Goal: Book appointment/travel/reservation

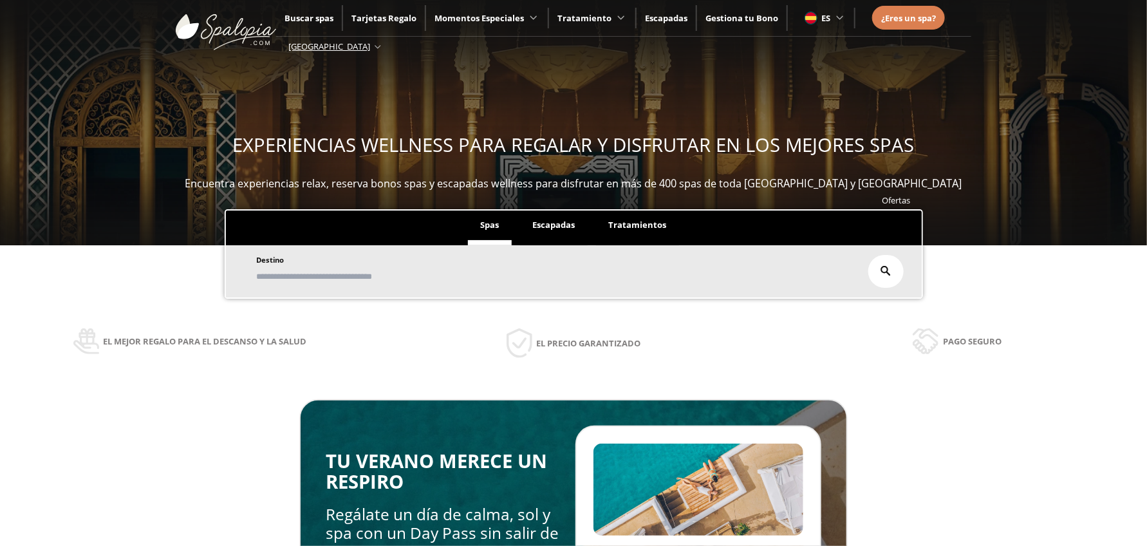
click at [345, 275] on input "text" at bounding box center [555, 276] width 607 height 23
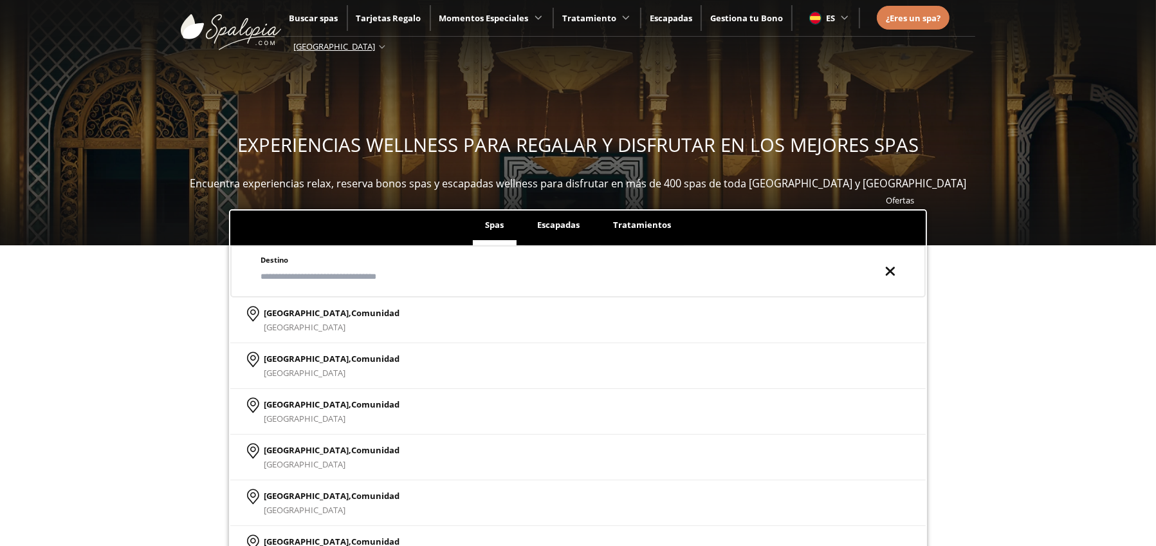
click at [558, 230] on span "Escapadas" at bounding box center [558, 225] width 42 height 12
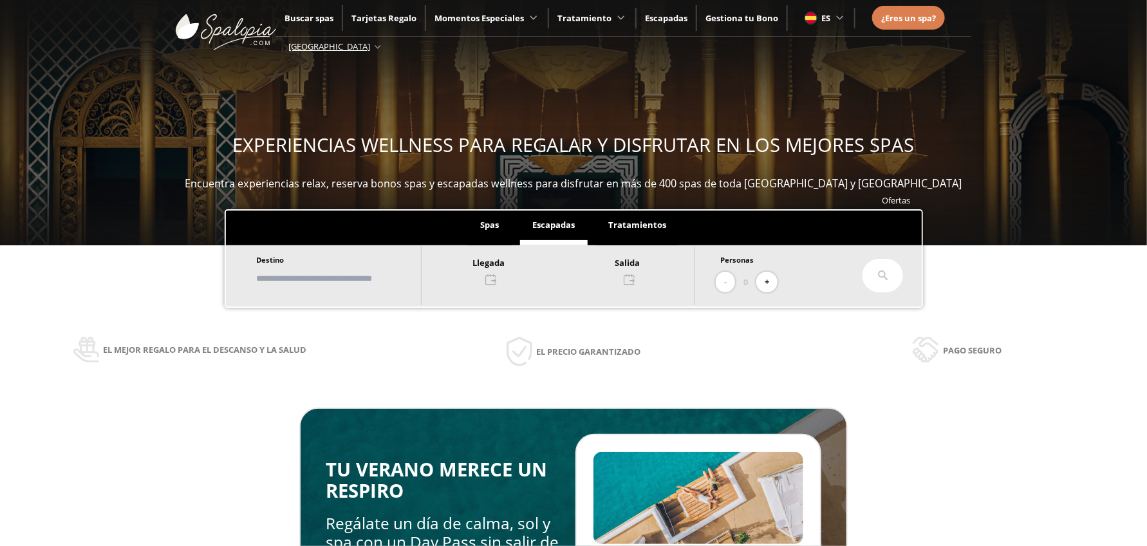
click at [629, 228] on span "Tratamientos" at bounding box center [638, 225] width 58 height 12
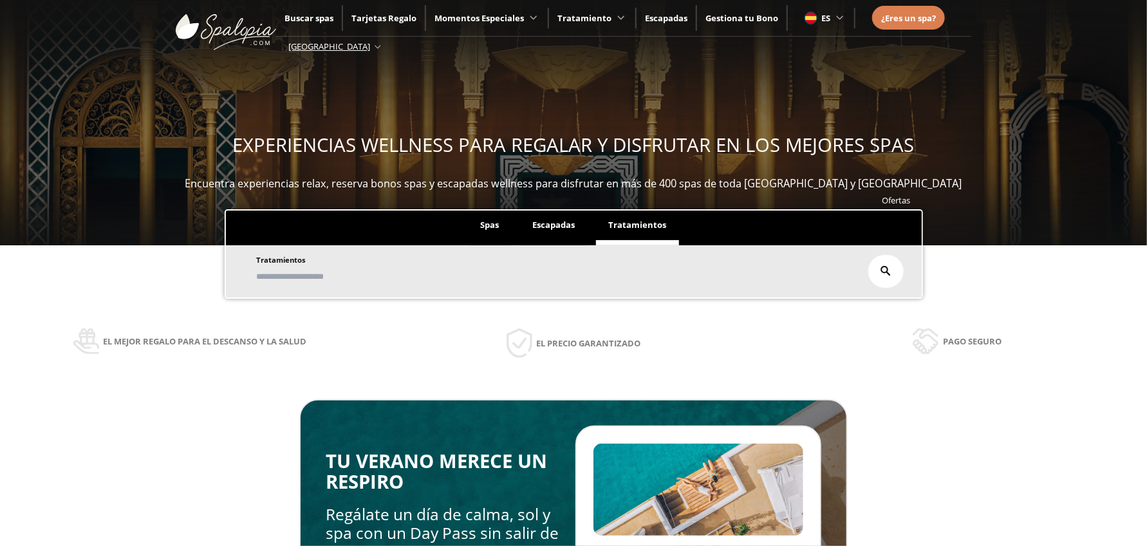
click at [335, 277] on input "text" at bounding box center [555, 276] width 607 height 23
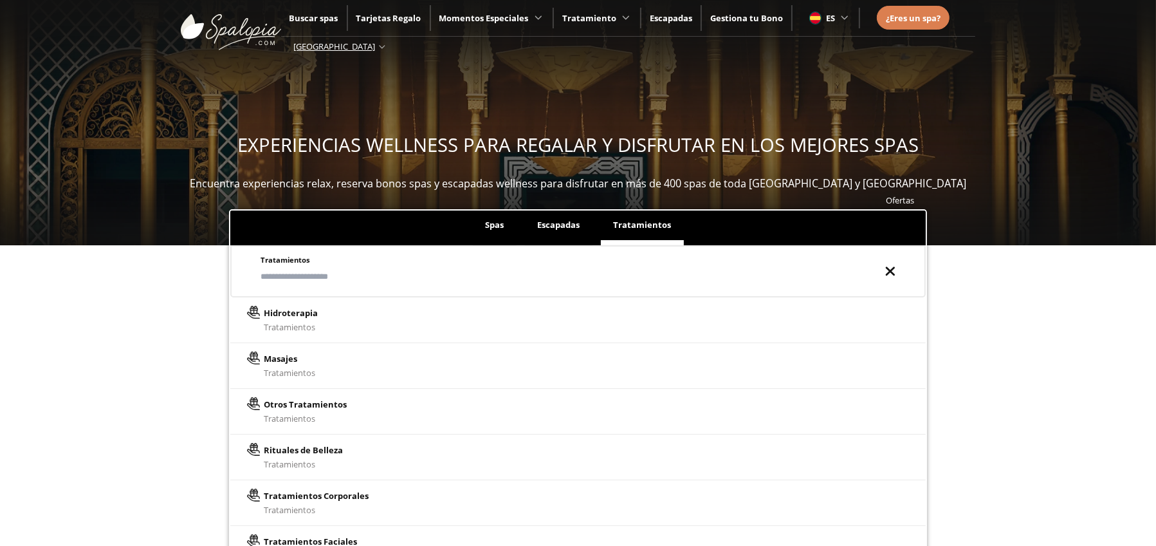
click at [192, 301] on div "Ofertas Spas Escapadas Tratamientos Destino Destino [GEOGRAPHIC_DATA], [GEOGRAP…" at bounding box center [578, 382] width 1156 height 382
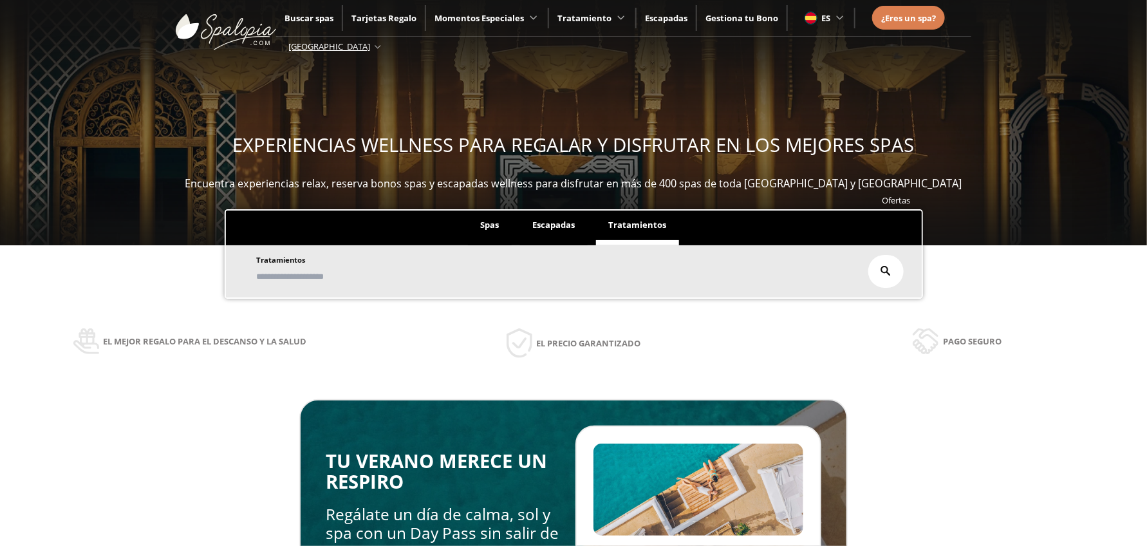
click at [487, 230] on span "Spas" at bounding box center [490, 225] width 19 height 12
click at [543, 231] on li "Escapadas" at bounding box center [554, 227] width 68 height 35
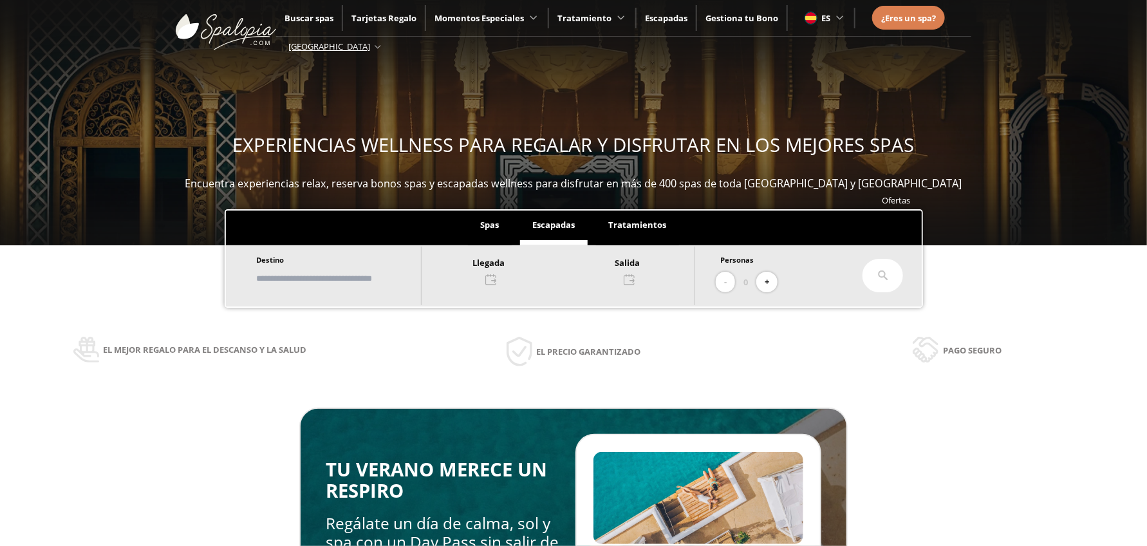
click at [492, 230] on span "Spas" at bounding box center [490, 225] width 19 height 12
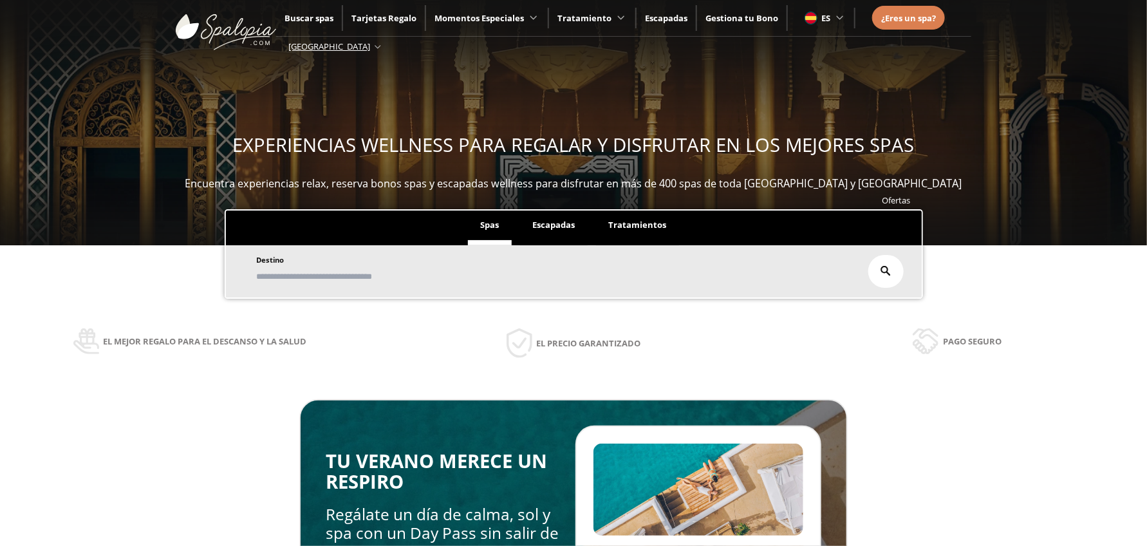
click at [569, 228] on span "Escapadas" at bounding box center [554, 225] width 42 height 12
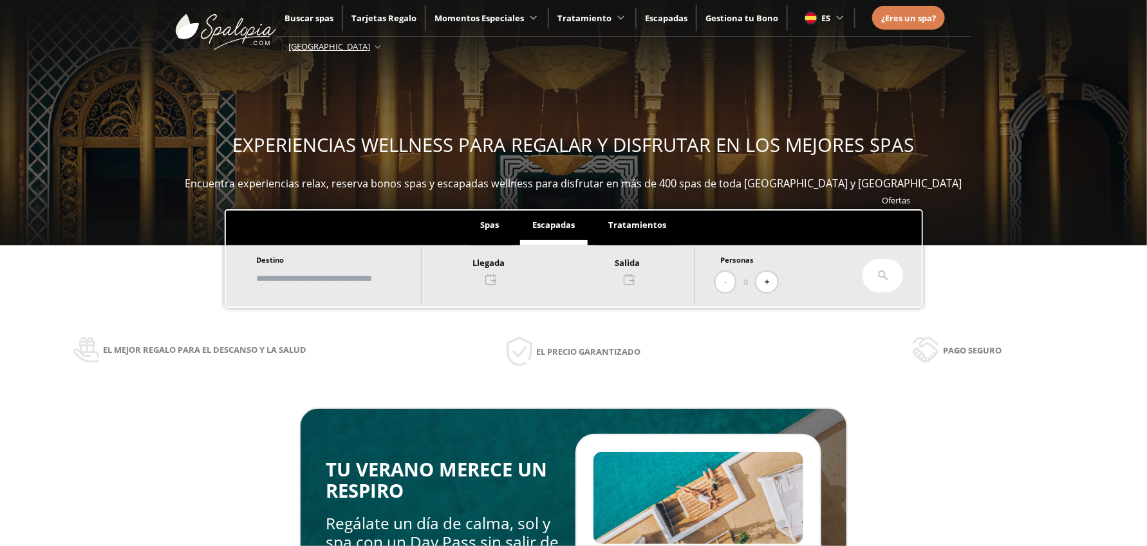
click at [302, 279] on input "text" at bounding box center [332, 278] width 160 height 23
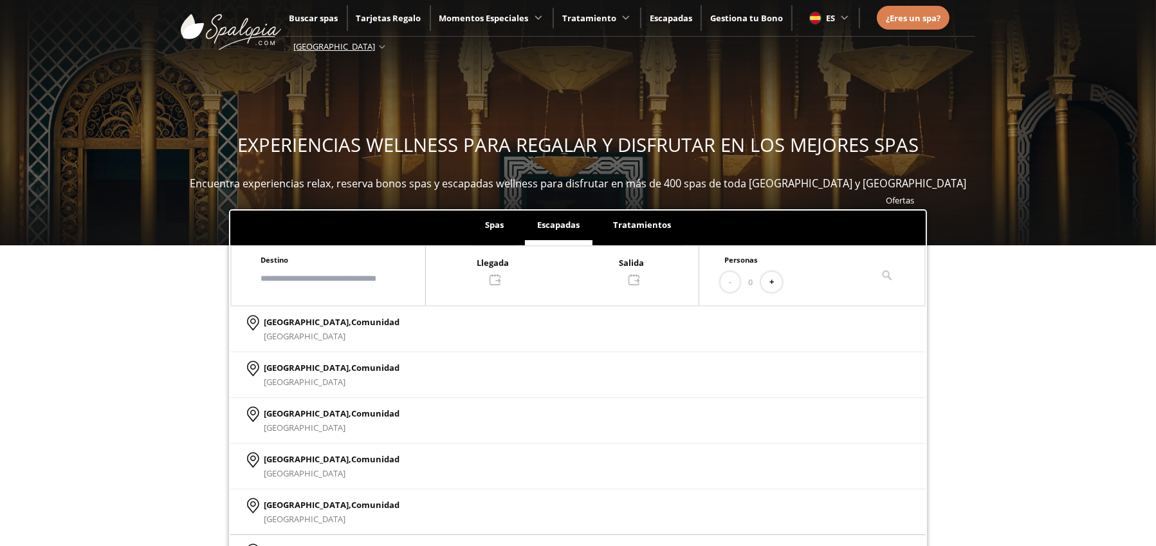
click at [310, 514] on p "[GEOGRAPHIC_DATA]" at bounding box center [332, 519] width 136 height 14
type input "**********"
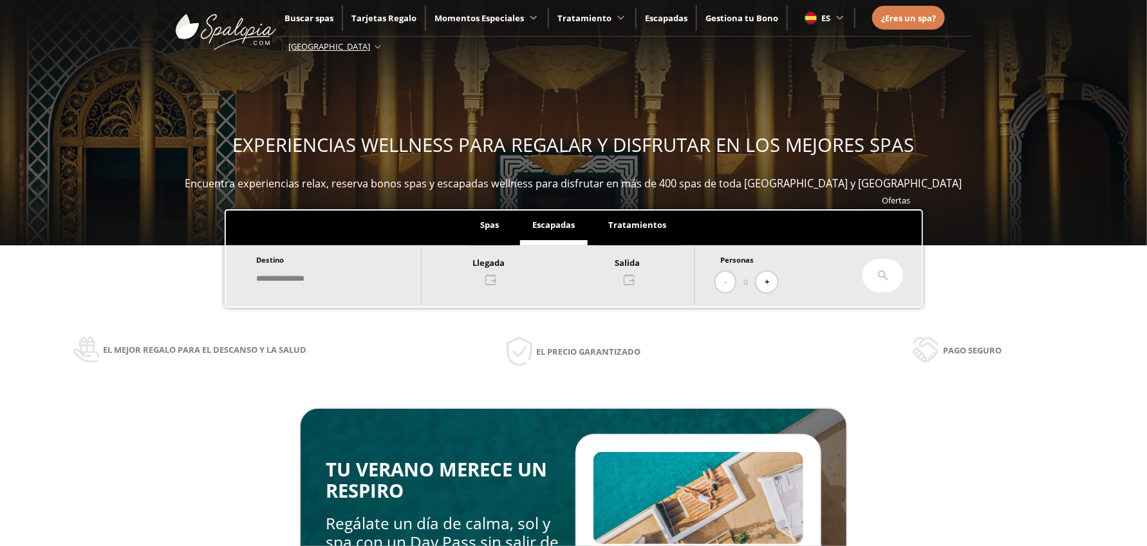
click at [505, 270] on div at bounding box center [558, 270] width 273 height 31
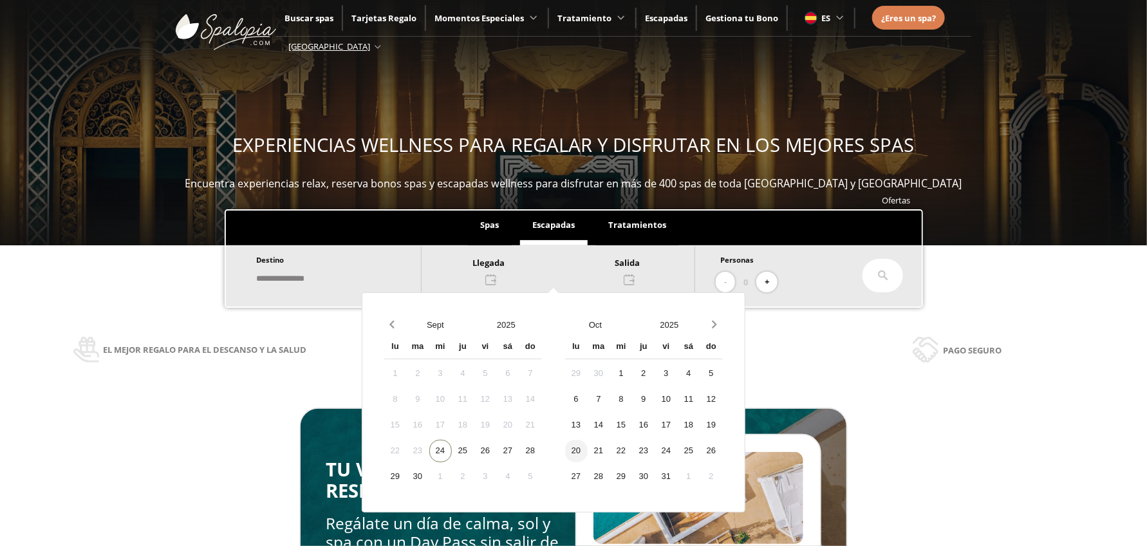
click at [588, 448] on div "20" at bounding box center [576, 451] width 23 height 23
click at [633, 452] on div "22" at bounding box center [621, 451] width 23 height 23
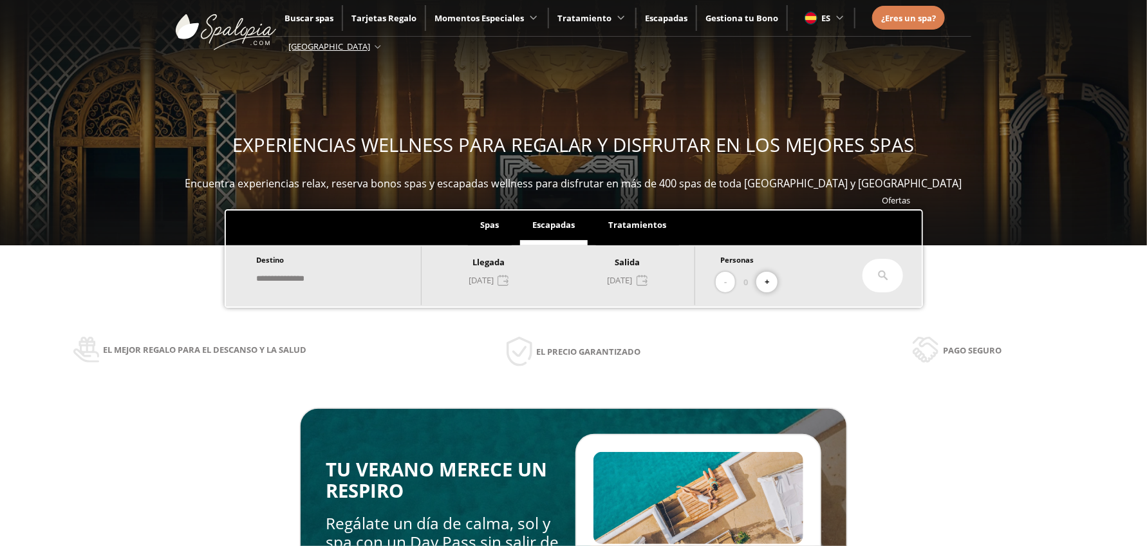
click at [771, 282] on button "+" at bounding box center [766, 282] width 21 height 21
drag, startPoint x: 889, startPoint y: 275, endPoint x: 858, endPoint y: 275, distance: 30.9
click at [888, 275] on icon at bounding box center [883, 275] width 10 height 10
